Goal: Find specific page/section: Find specific page/section

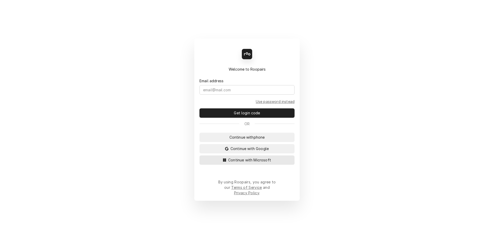
click at [244, 163] on span "Continue with Microsoft" at bounding box center [249, 159] width 45 height 5
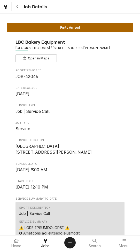
scroll to position [616, 0]
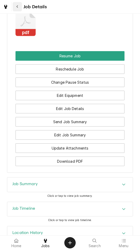
click at [18, 7] on icon "Navigate back" at bounding box center [17, 7] width 2 height 4
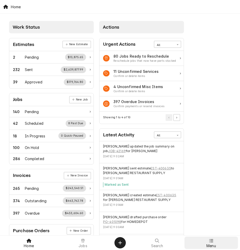
click at [140, 244] on div at bounding box center [211, 241] width 6 height 6
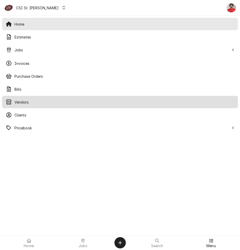
click at [27, 102] on span "Vendors" at bounding box center [124, 102] width 220 height 5
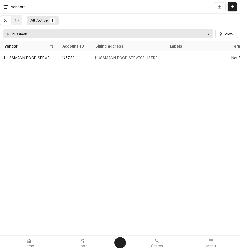
click at [183, 34] on input "hussman" at bounding box center [107, 33] width 191 height 9
type input "bohn"
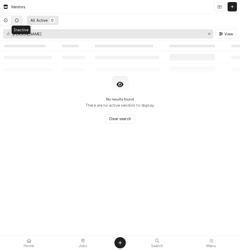
click at [19, 22] on icon "Dynamic Content Wrapper" at bounding box center [17, 21] width 4 height 4
click at [7, 20] on icon "Dynamic Content Wrapper" at bounding box center [6, 21] width 4 height 4
